Goal: Task Accomplishment & Management: Complete application form

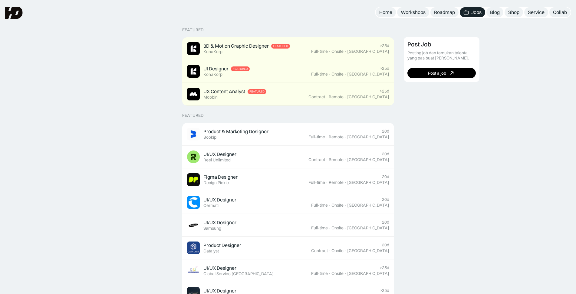
scroll to position [121, 0]
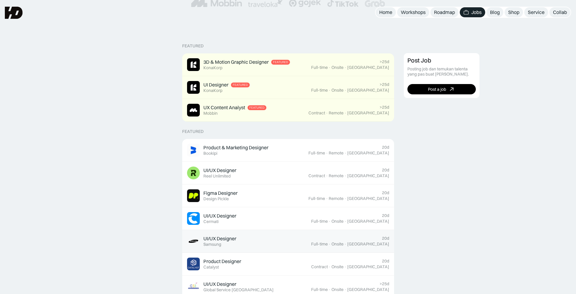
click at [226, 239] on div "UI/UX Designer" at bounding box center [220, 238] width 33 height 6
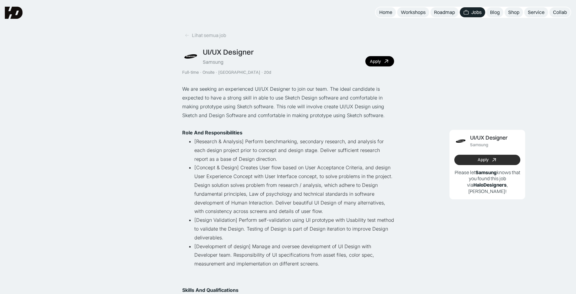
click at [483, 158] on div "Apply" at bounding box center [483, 159] width 11 height 5
